Goal: Task Accomplishment & Management: Manage account settings

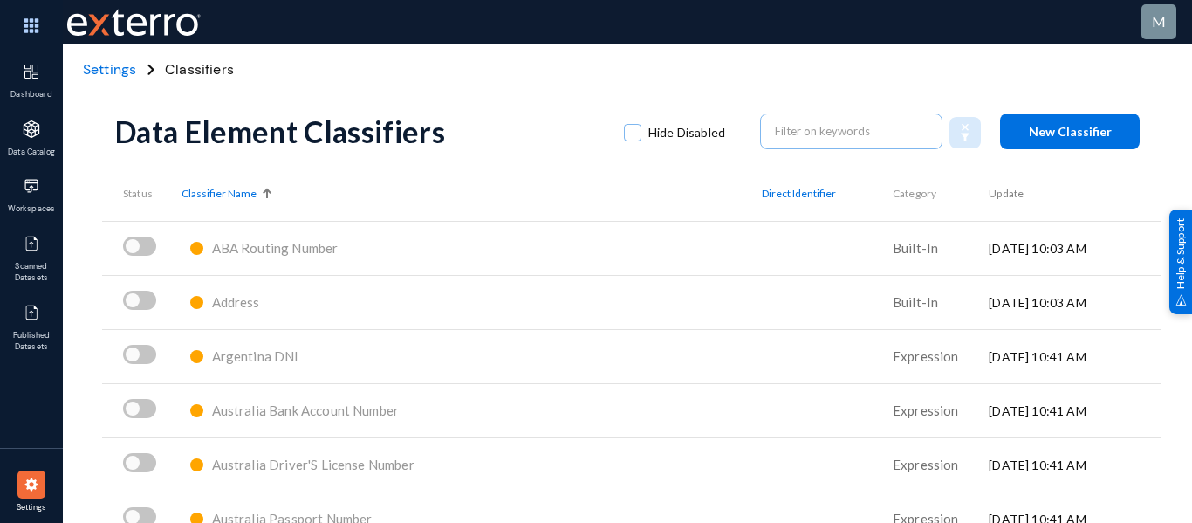
click at [125, 75] on span "Settings" at bounding box center [109, 69] width 53 height 18
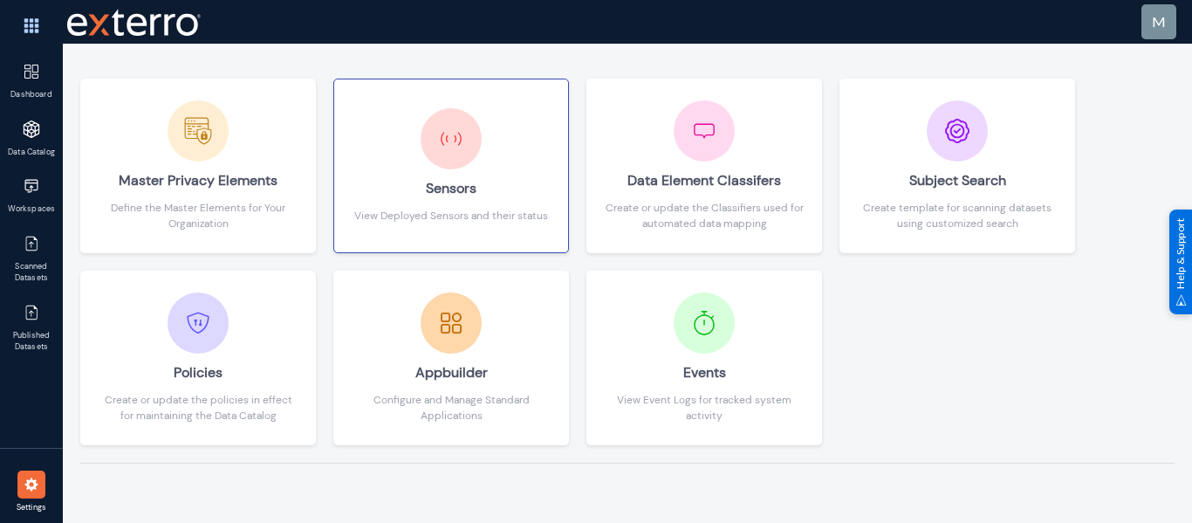
click at [498, 195] on div "Sensors" at bounding box center [451, 188] width 194 height 38
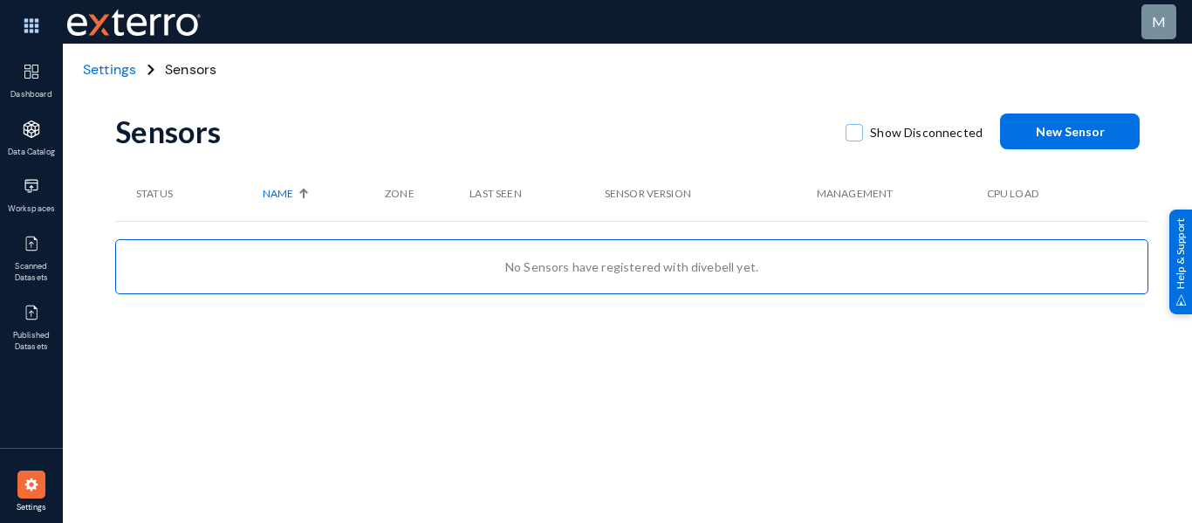
click at [122, 78] on span "Settings" at bounding box center [109, 69] width 53 height 18
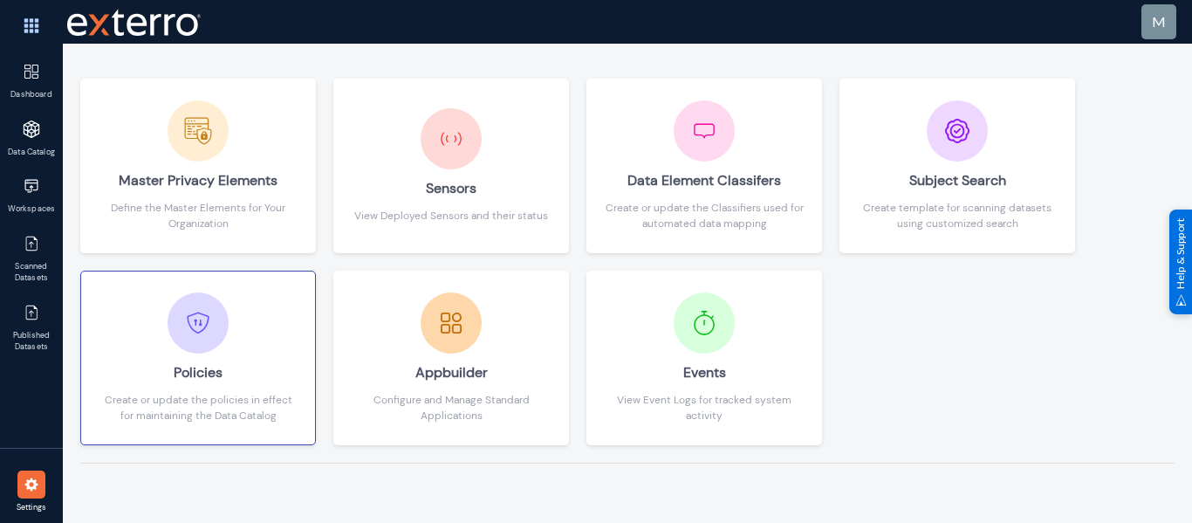
click at [254, 361] on div "Policies" at bounding box center [198, 372] width 199 height 38
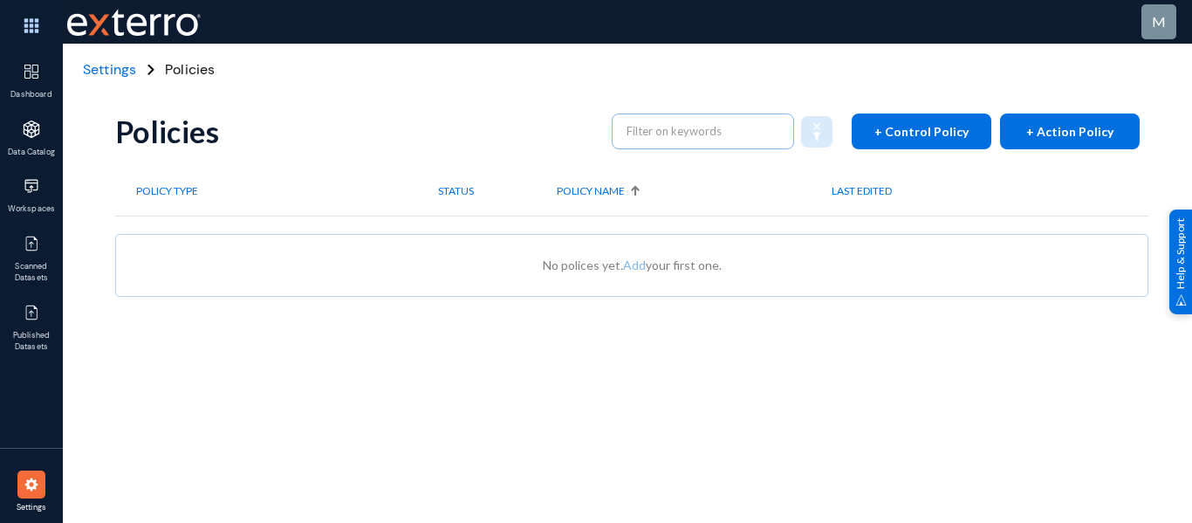
click at [113, 80] on div "Settings Policies" at bounding box center [627, 70] width 1129 height 52
click at [113, 70] on span "Settings" at bounding box center [109, 69] width 53 height 18
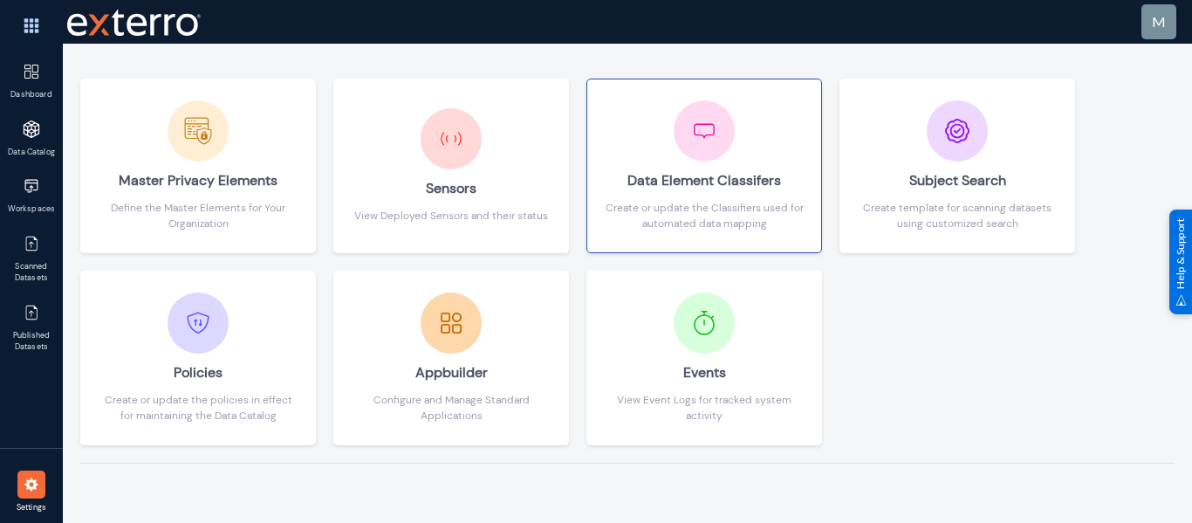
click at [597, 171] on button "Data Element Classifers Create or update the Classifiers used for automated dat…" at bounding box center [704, 166] width 236 height 175
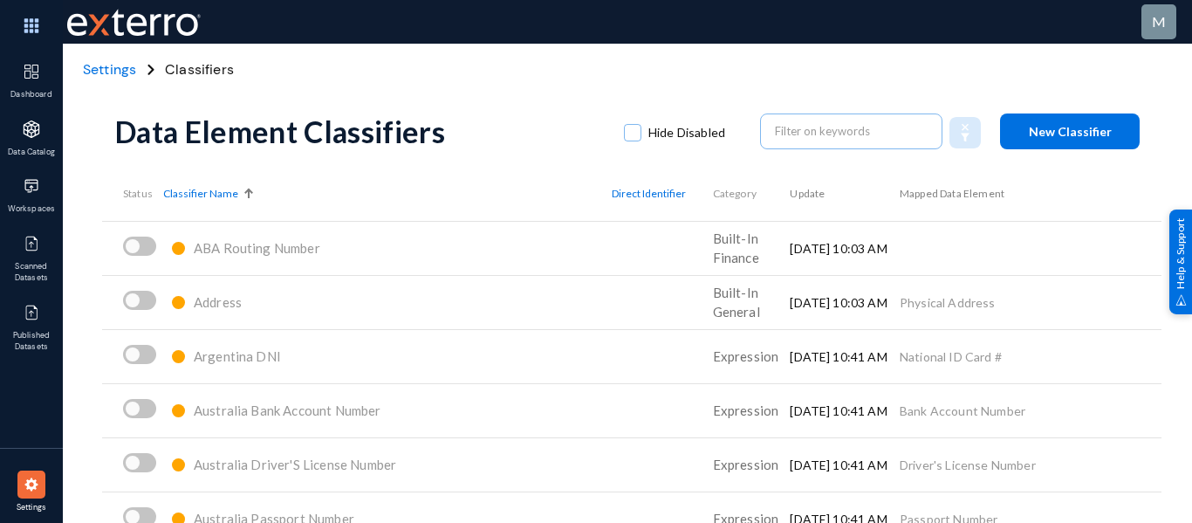
click at [107, 70] on span "Settings" at bounding box center [109, 69] width 53 height 18
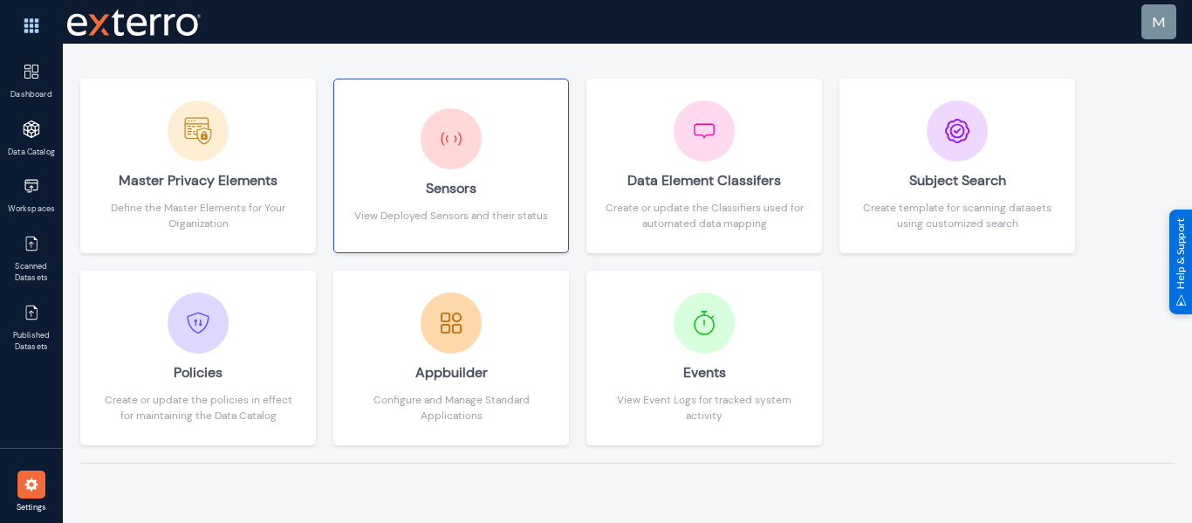
click at [502, 215] on div "View Deployed Sensors and their status" at bounding box center [451, 216] width 194 height 16
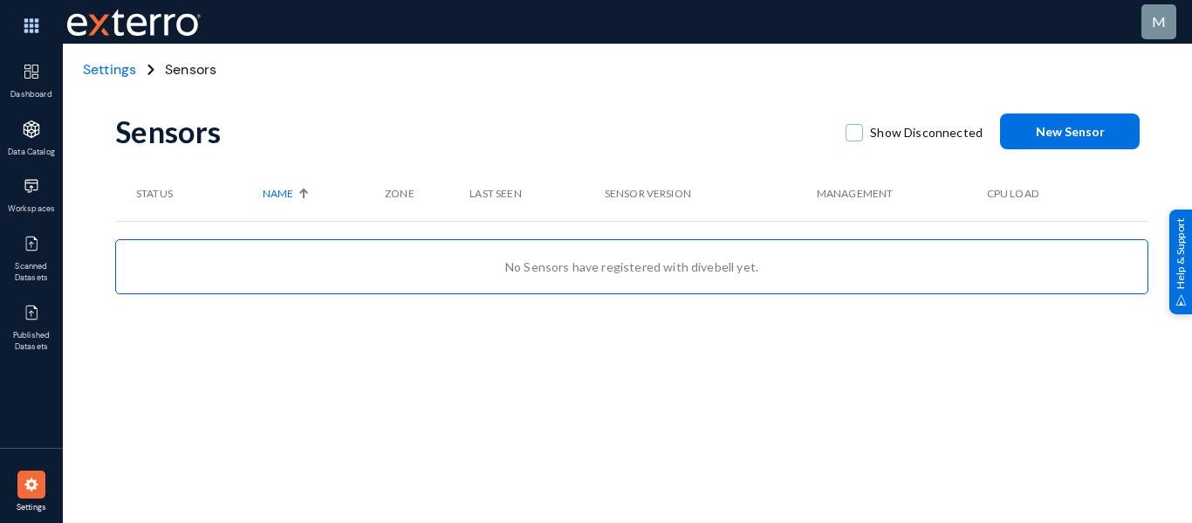
click at [95, 72] on span "Settings" at bounding box center [109, 69] width 53 height 18
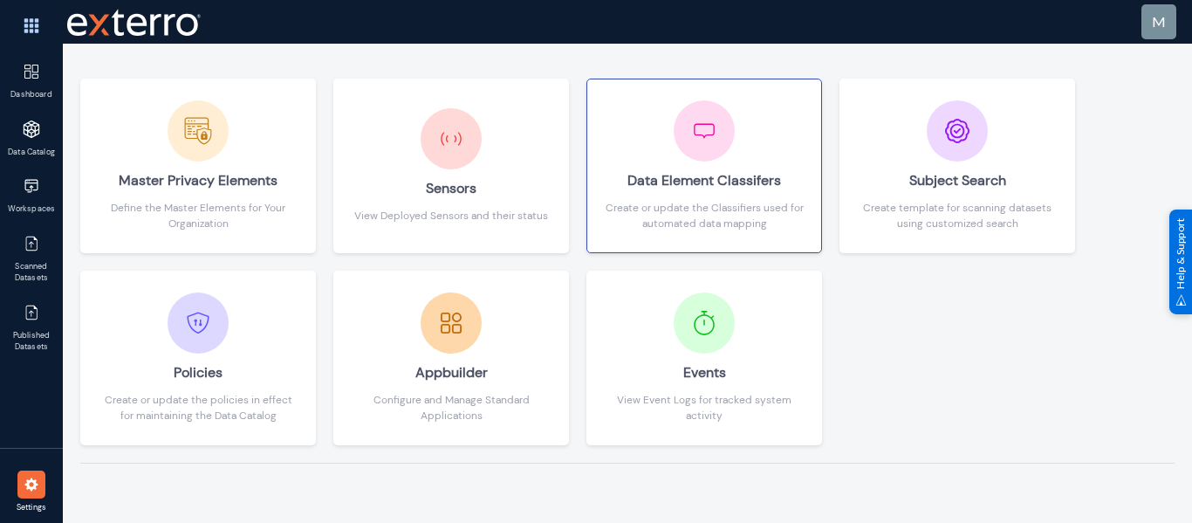
click at [693, 182] on div "Data Element Classifers" at bounding box center [704, 180] width 199 height 38
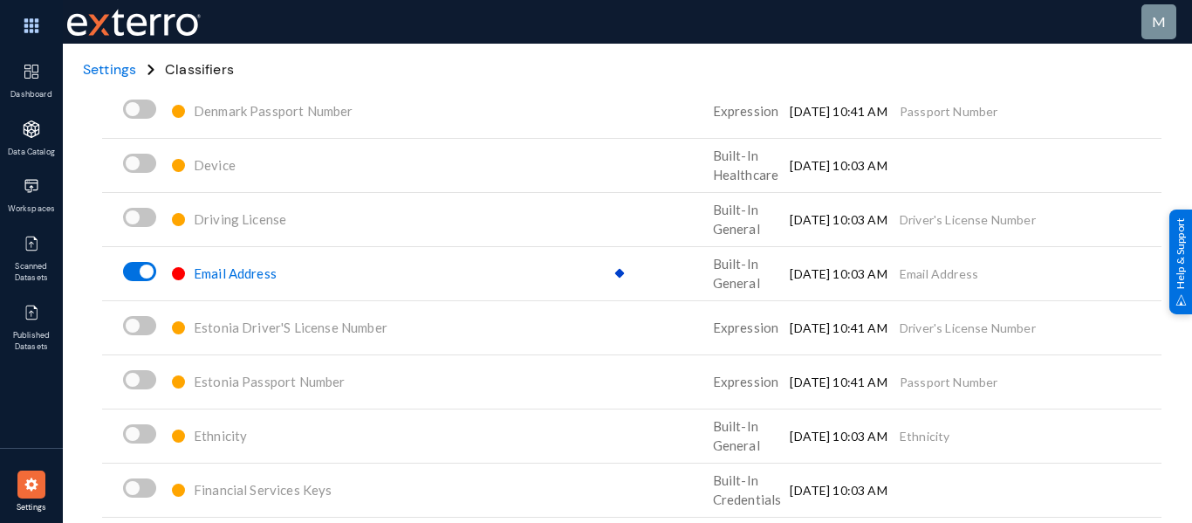
scroll to position [2735, 0]
drag, startPoint x: 976, startPoint y: 275, endPoint x: 898, endPoint y: 273, distance: 77.7
click at [900, 273] on td "Email Address" at bounding box center [1031, 272] width 262 height 54
click at [104, 72] on span "Settings" at bounding box center [109, 69] width 53 height 18
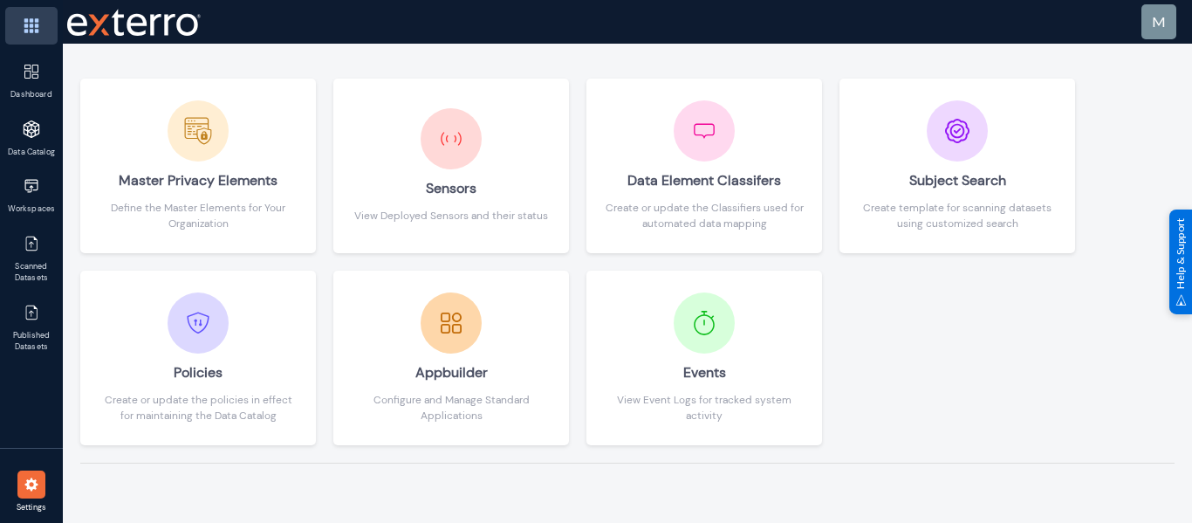
click at [23, 33] on img at bounding box center [31, 26] width 52 height 38
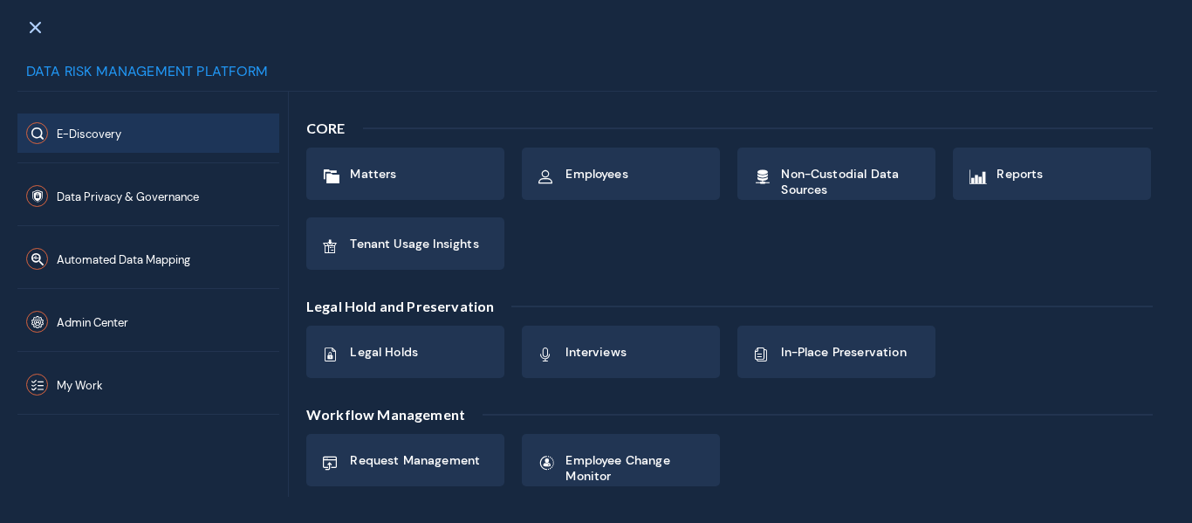
click at [97, 141] on span "E-Discovery" at bounding box center [89, 134] width 65 height 15
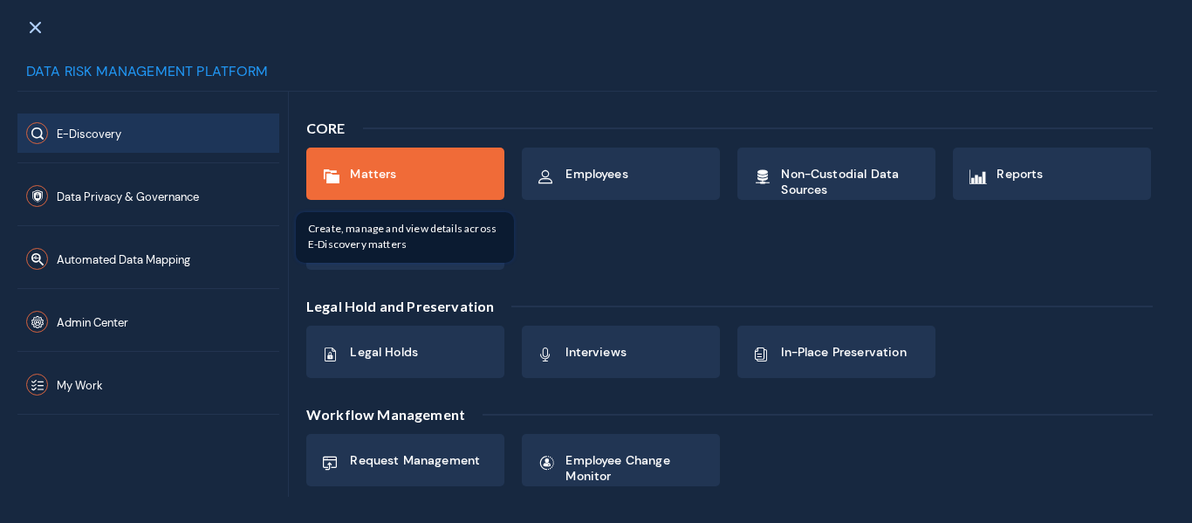
click at [361, 177] on span "Matters" at bounding box center [373, 174] width 46 height 16
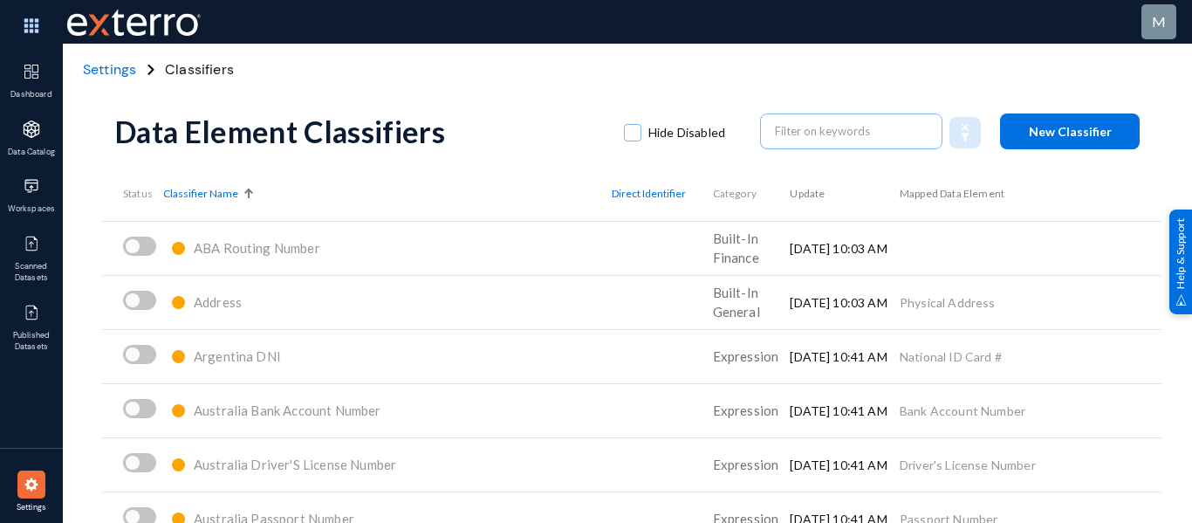
click at [240, 244] on span "ABA Routing Number" at bounding box center [257, 248] width 127 height 16
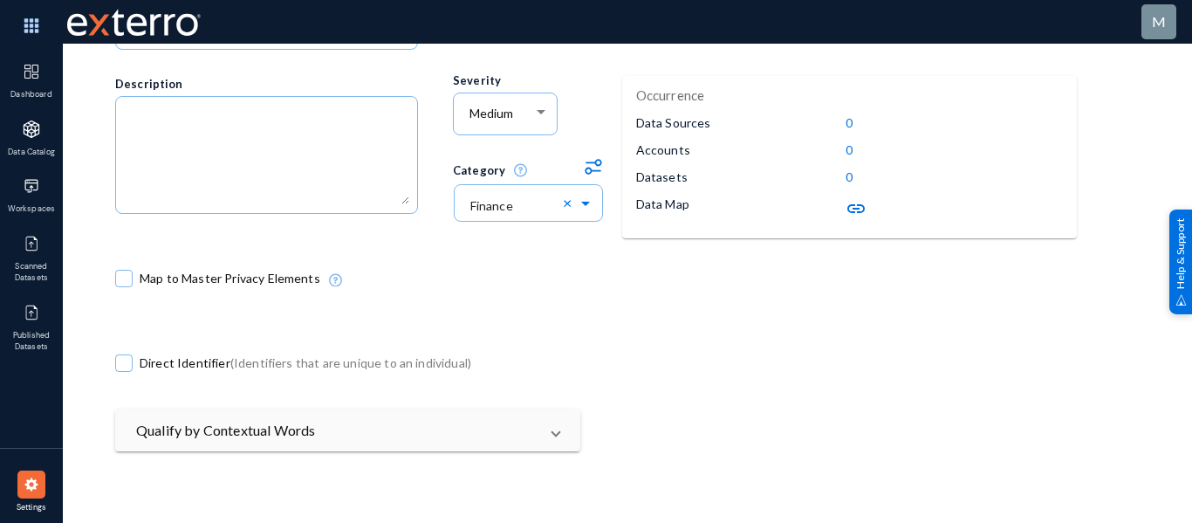
scroll to position [216, 0]
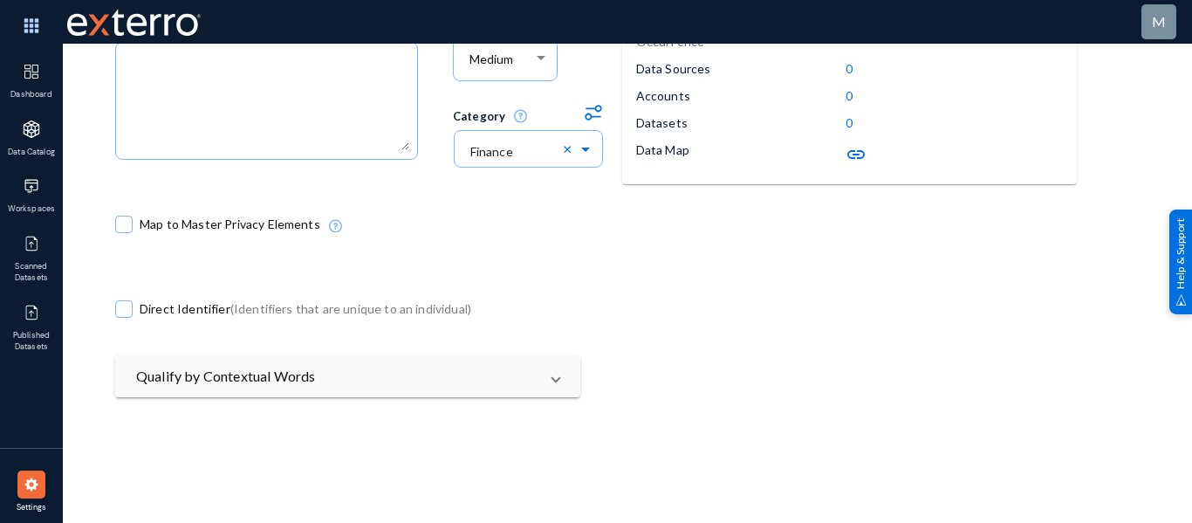
click at [126, 223] on span at bounding box center [123, 224] width 17 height 17
click at [125, 232] on input "Map to Master Privacy Elements" at bounding box center [124, 233] width 2 height 2
checkbox input "true"
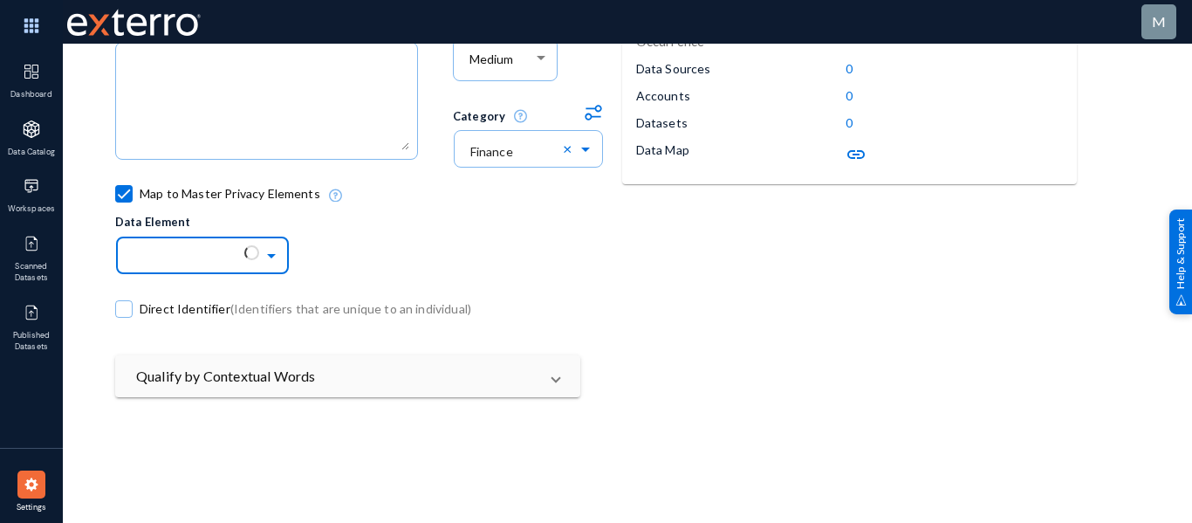
click at [209, 249] on input "text" at bounding box center [211, 255] width 157 height 30
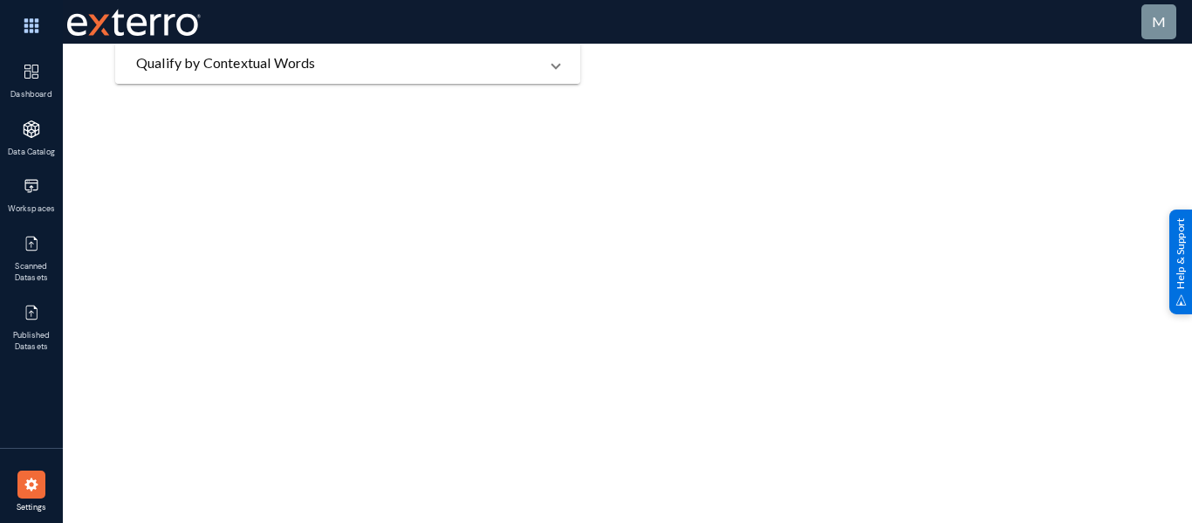
scroll to position [568, 0]
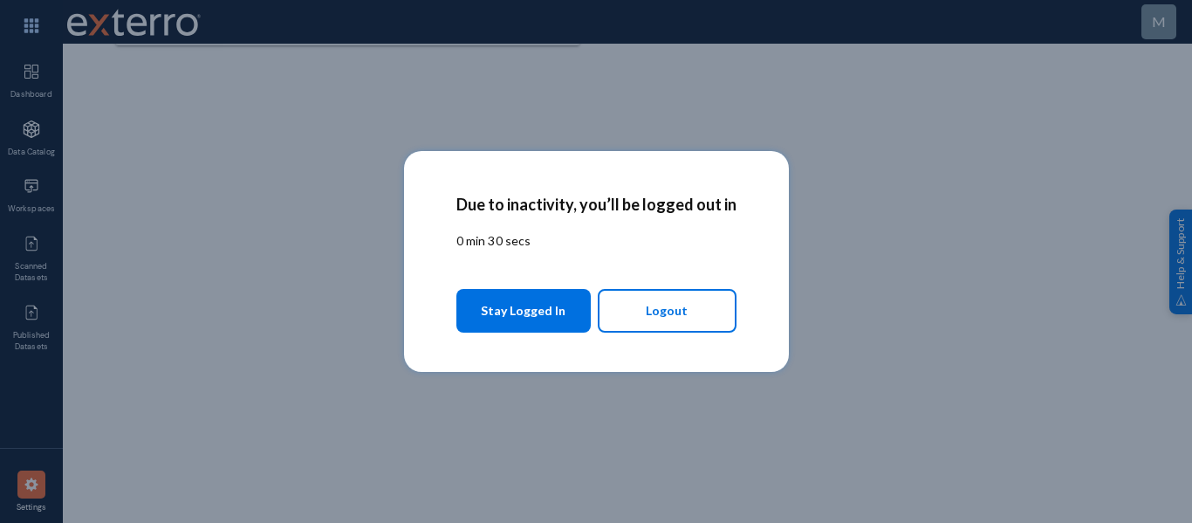
click at [499, 290] on button "Stay Logged In" at bounding box center [523, 311] width 135 height 44
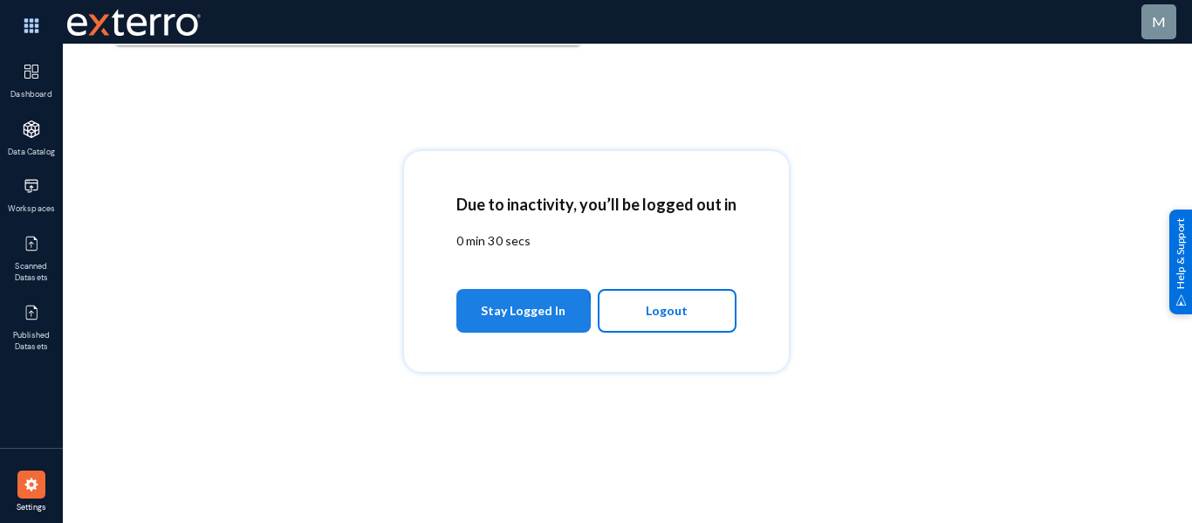
click at [490, 314] on span "Stay Logged In" at bounding box center [523, 310] width 85 height 31
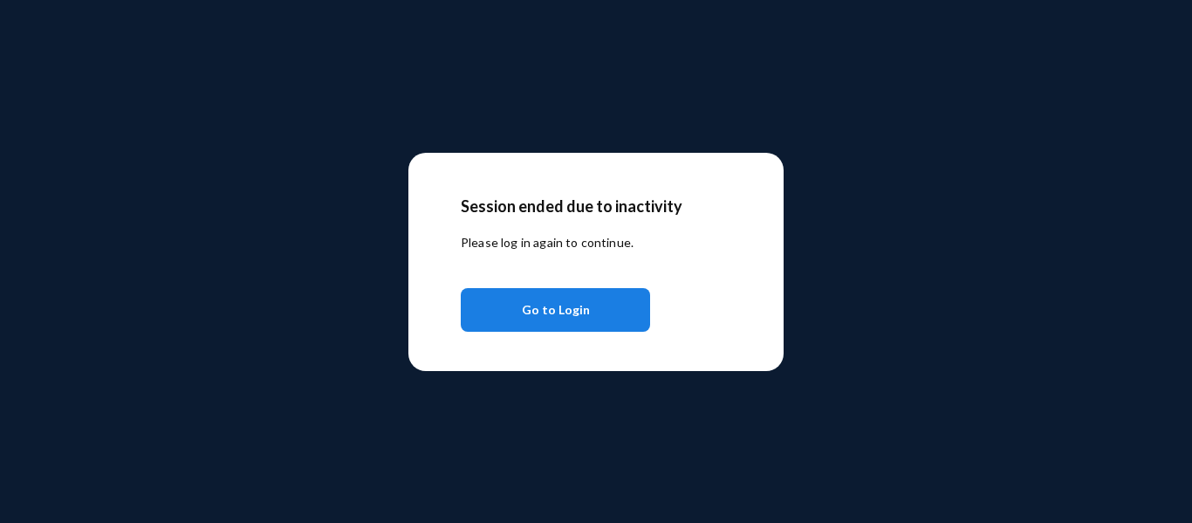
click at [518, 294] on button "Go to Login" at bounding box center [555, 310] width 189 height 44
